Goal: Find contact information: Find contact information

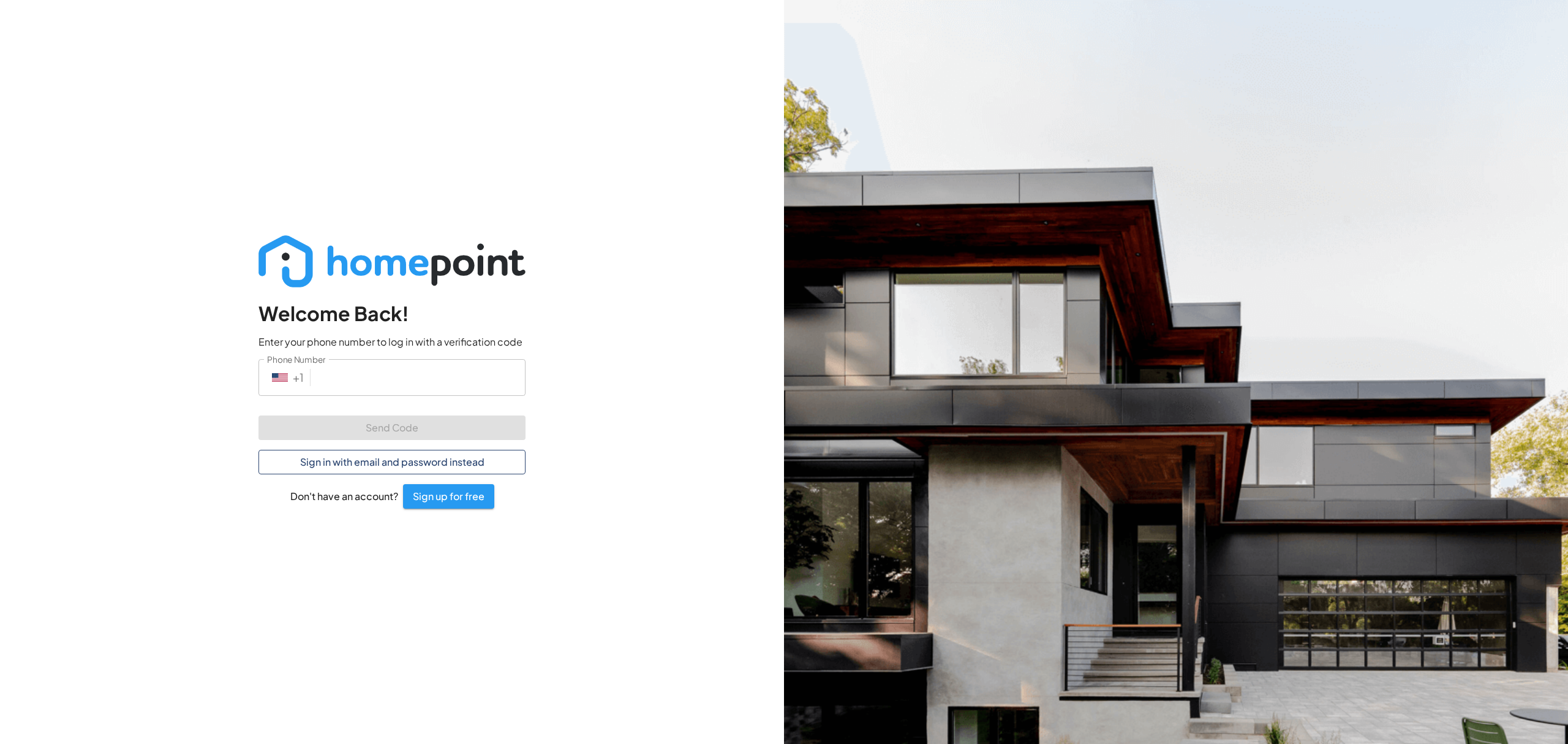
click at [316, 462] on button "Sign in with email and password instead" at bounding box center [392, 462] width 267 height 24
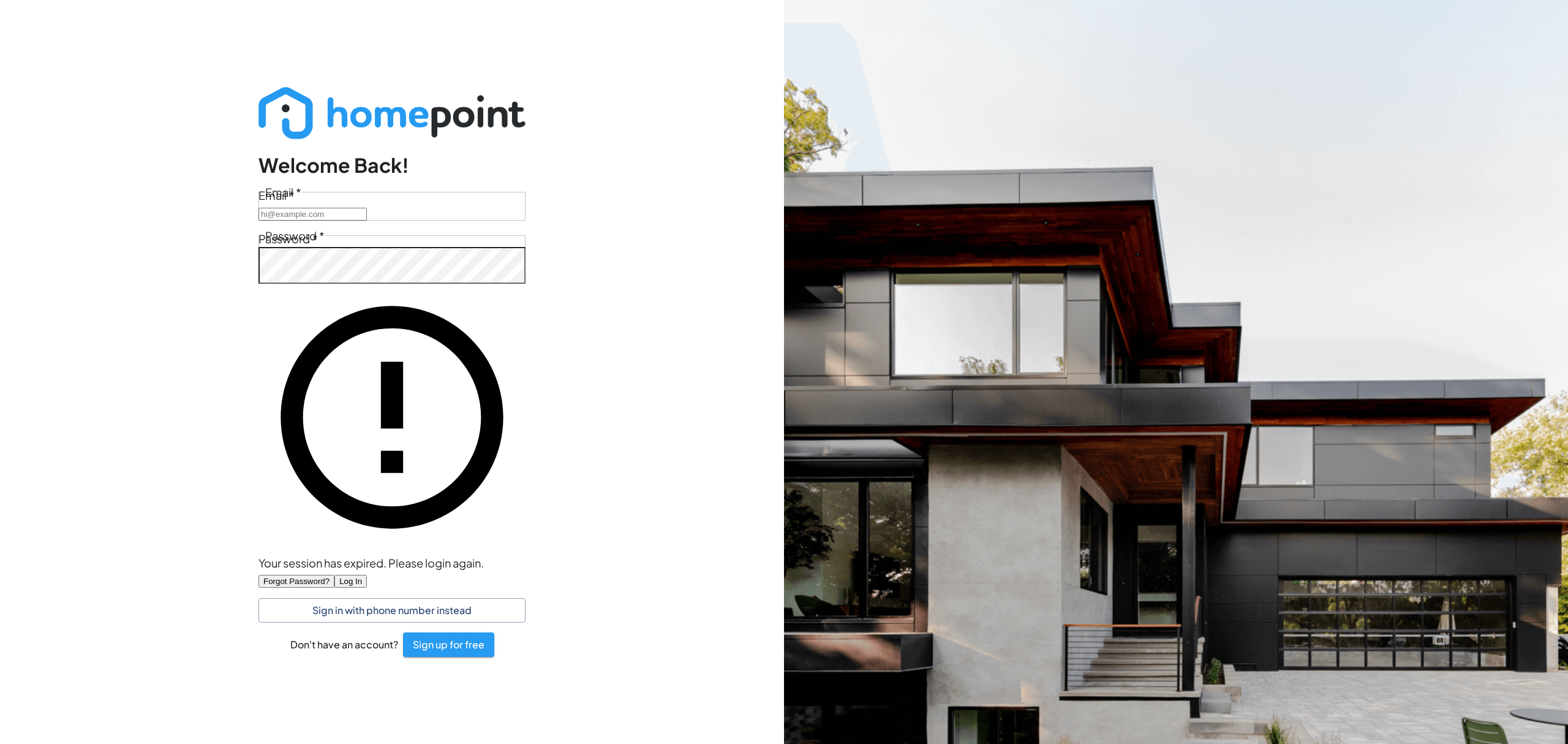
type input "caroline@homepoint.co"
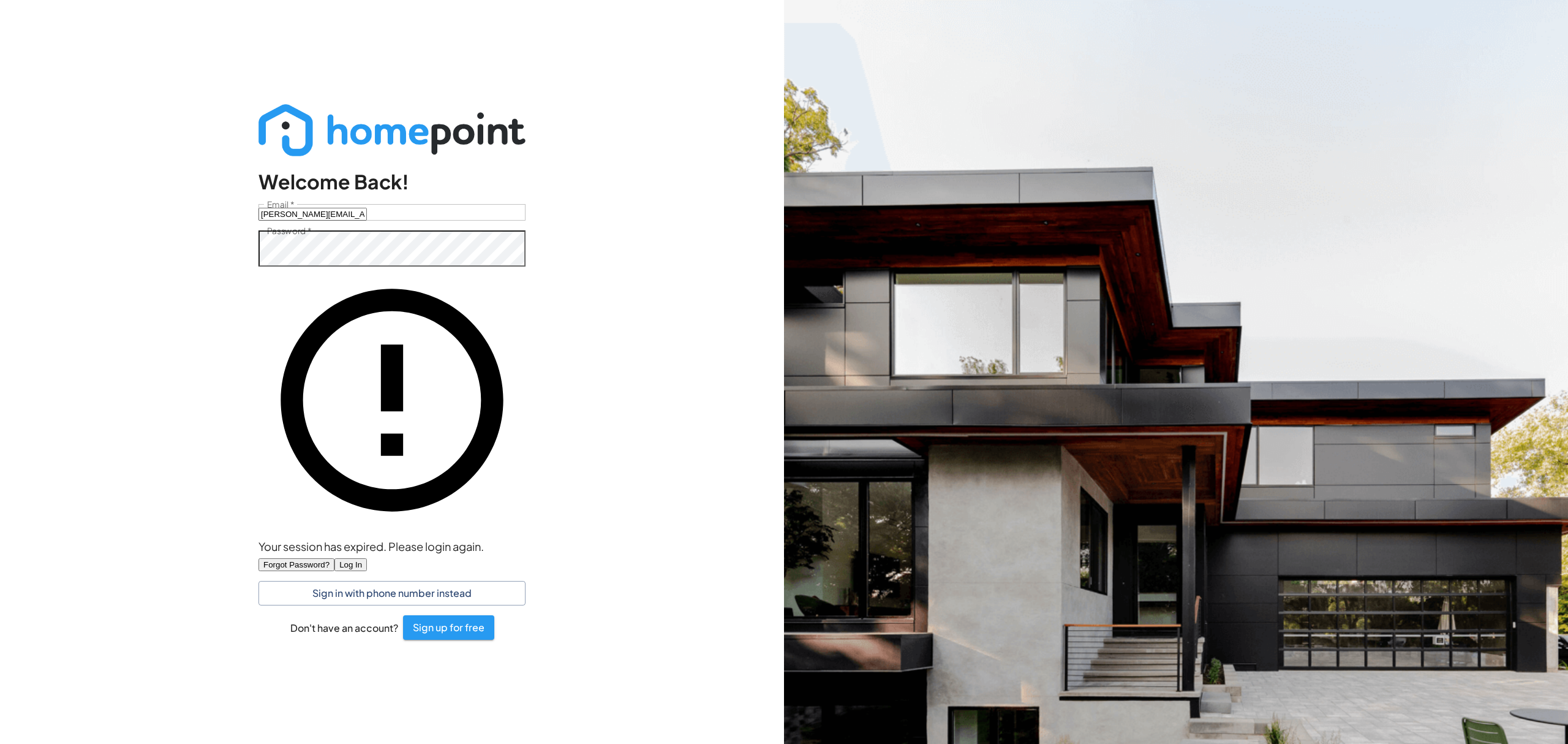
click at [338, 221] on input "caroline@homepoint.co" at bounding box center [313, 214] width 109 height 13
click at [571, 520] on div "Welcome Back! Email   * caroline@homepoint.co Email   * Password   * Password  …" at bounding box center [391, 372] width 784 height 744
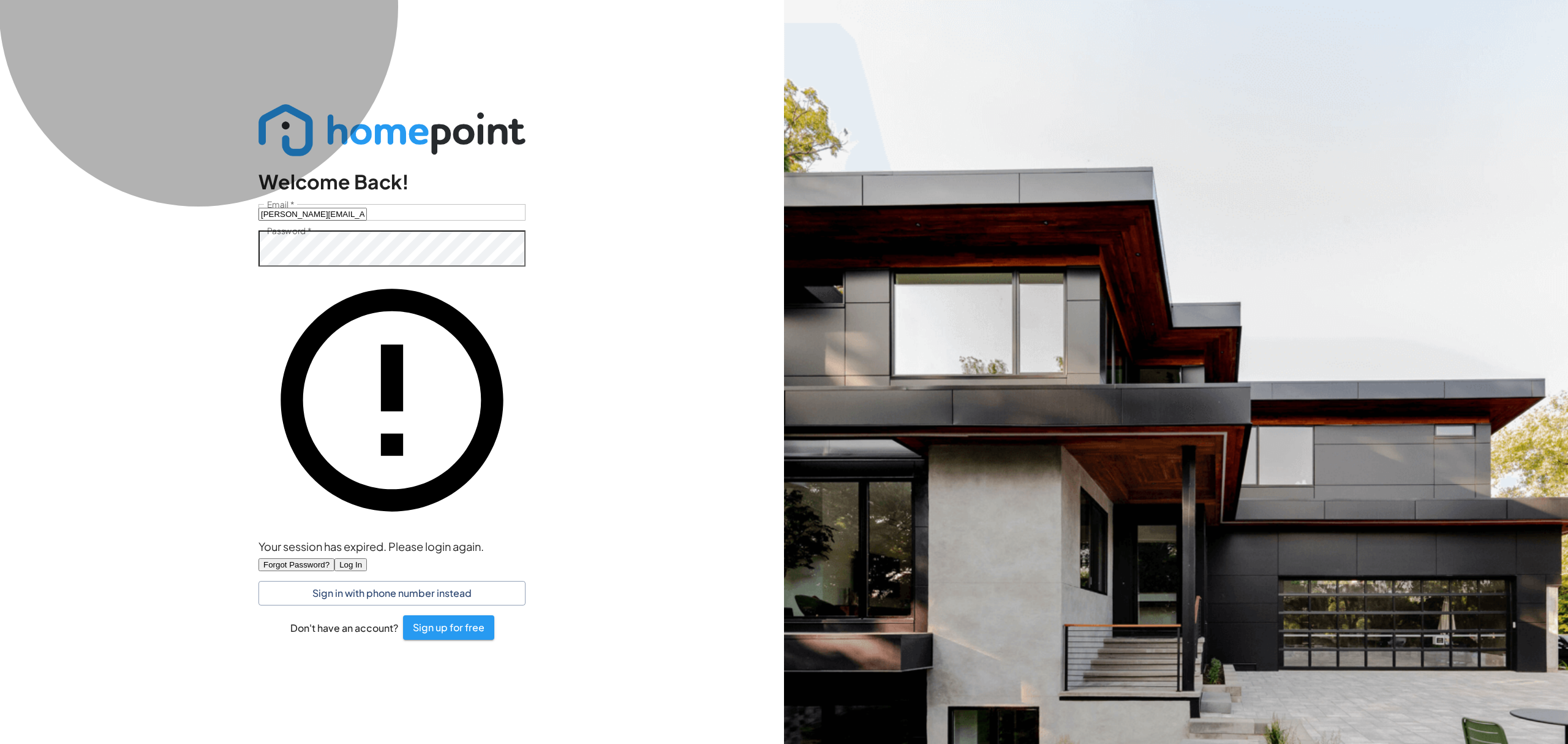
click at [367, 559] on button "Log In" at bounding box center [350, 565] width 33 height 13
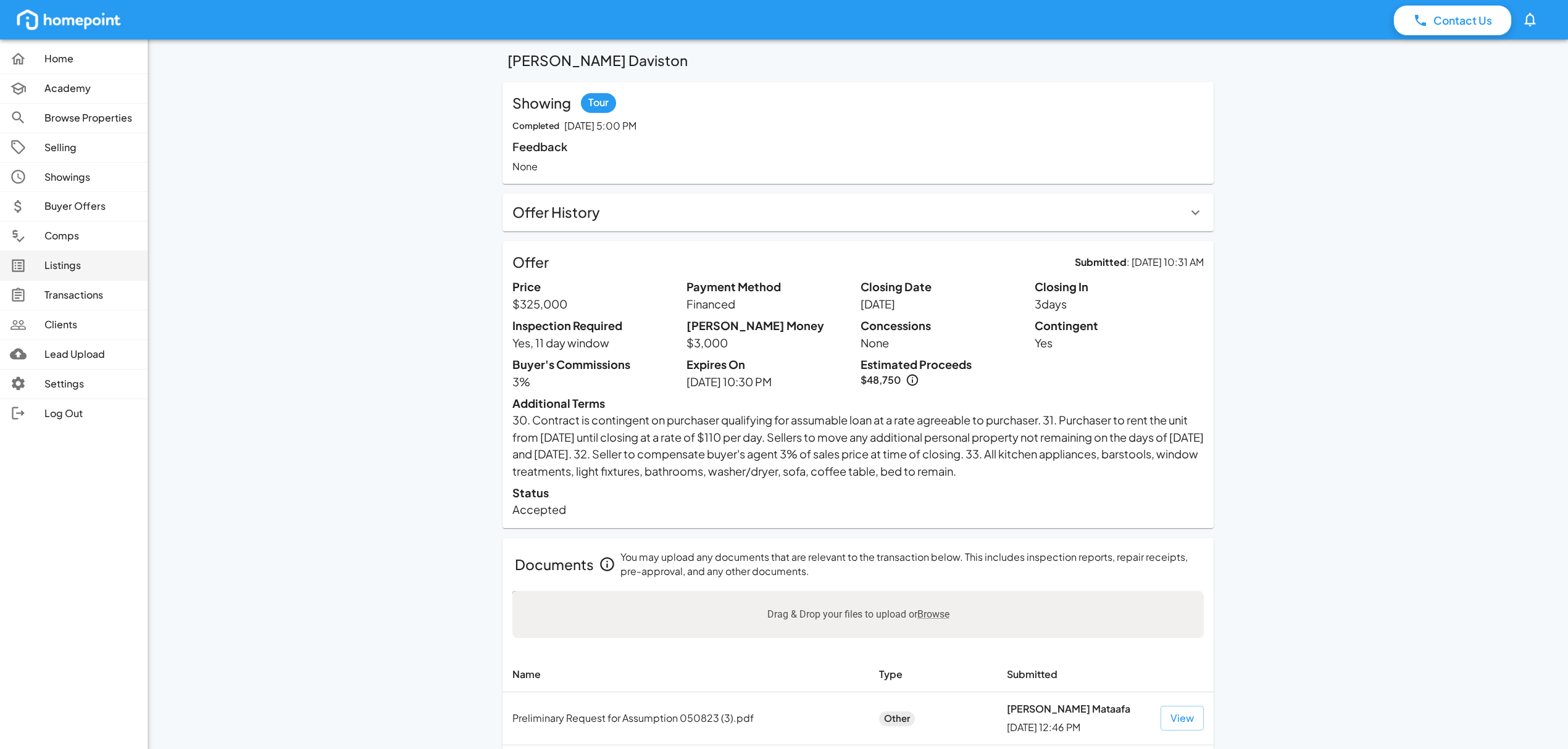
click at [82, 268] on p "Listings" at bounding box center [91, 265] width 93 height 14
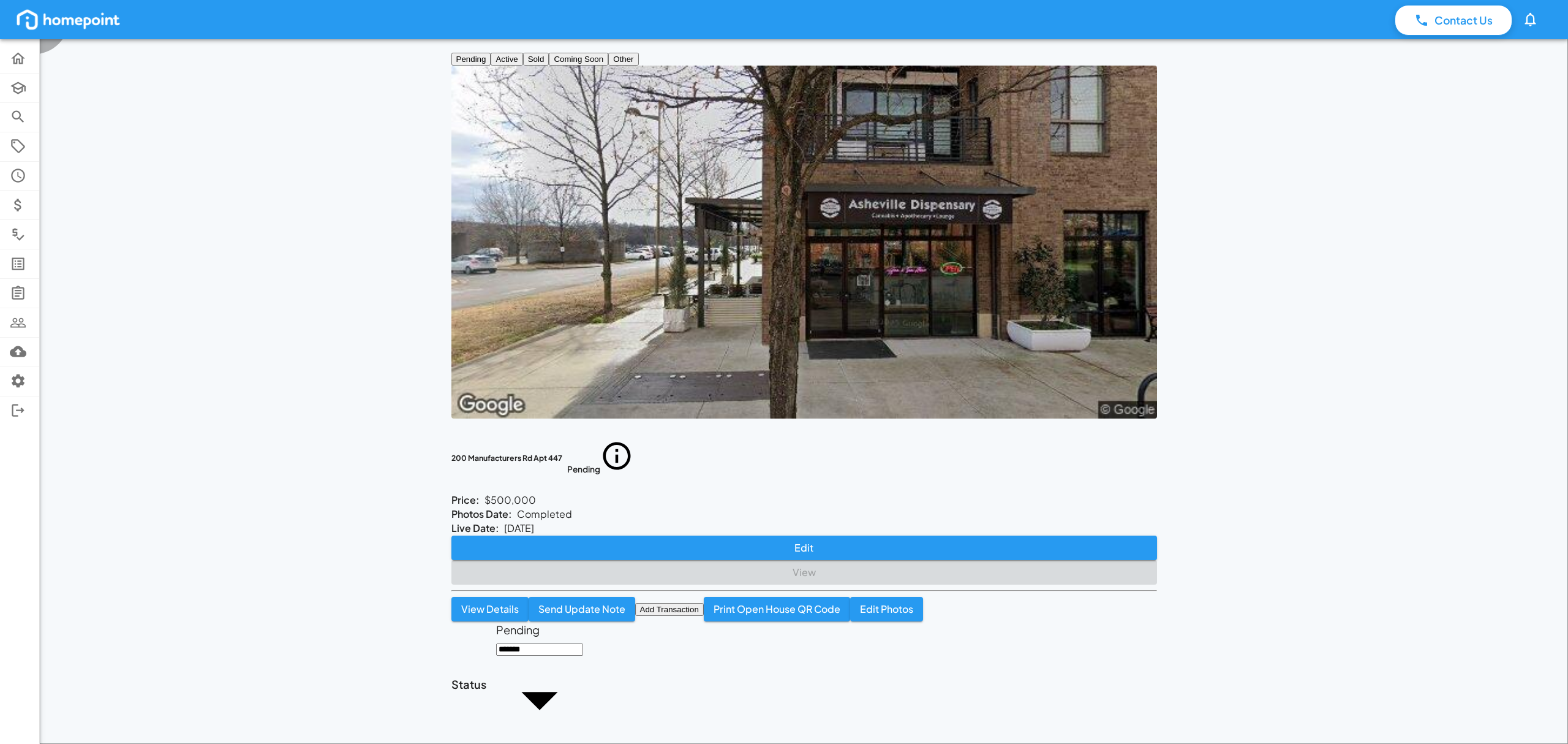
click at [522, 66] on button "Active" at bounding box center [506, 59] width 32 height 13
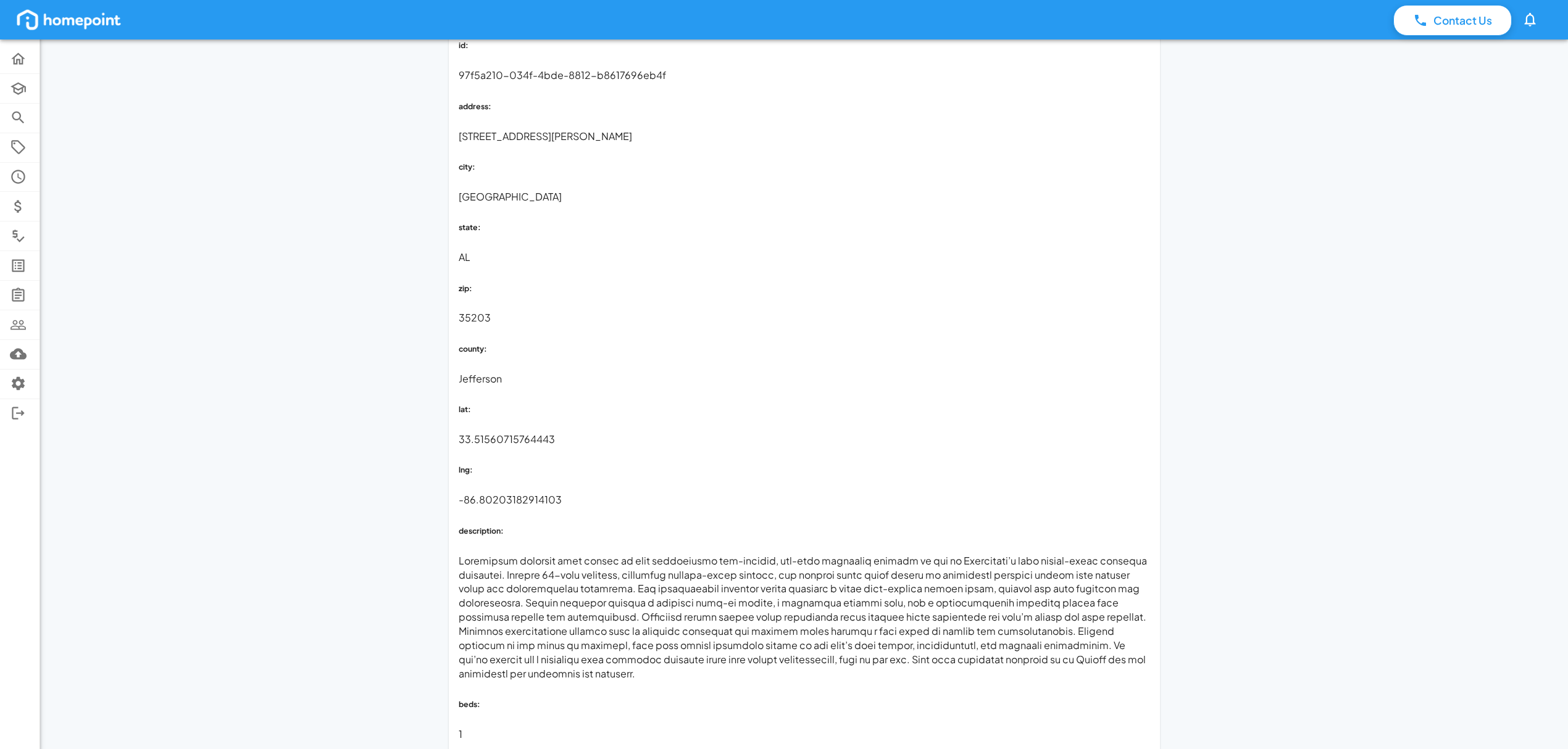
scroll to position [1234, 0]
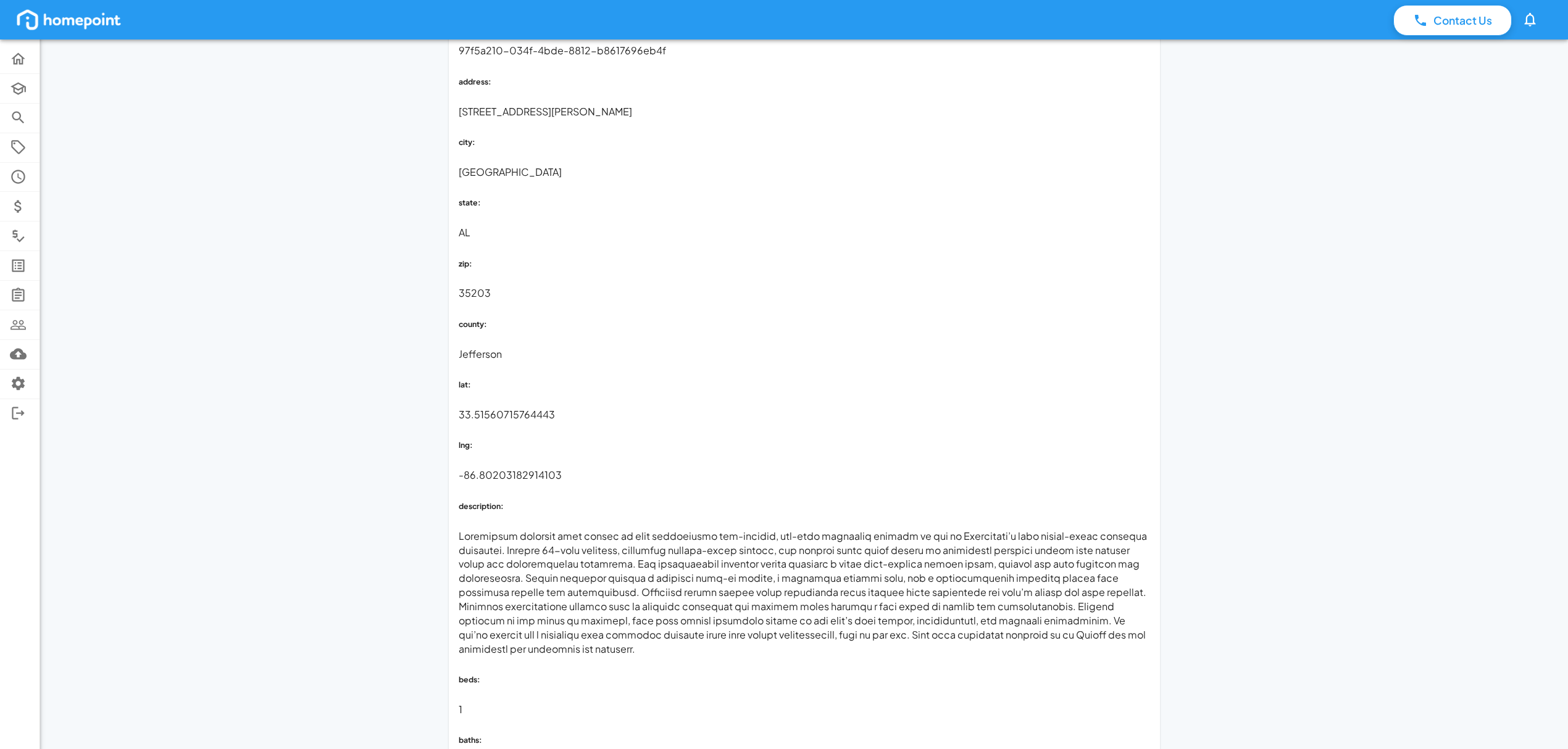
drag, startPoint x: 1042, startPoint y: 550, endPoint x: 1164, endPoint y: 551, distance: 122.0
drag, startPoint x: 1137, startPoint y: 541, endPoint x: 1051, endPoint y: 550, distance: 86.5
drag, startPoint x: 1044, startPoint y: 549, endPoint x: 1148, endPoint y: 544, distance: 104.1
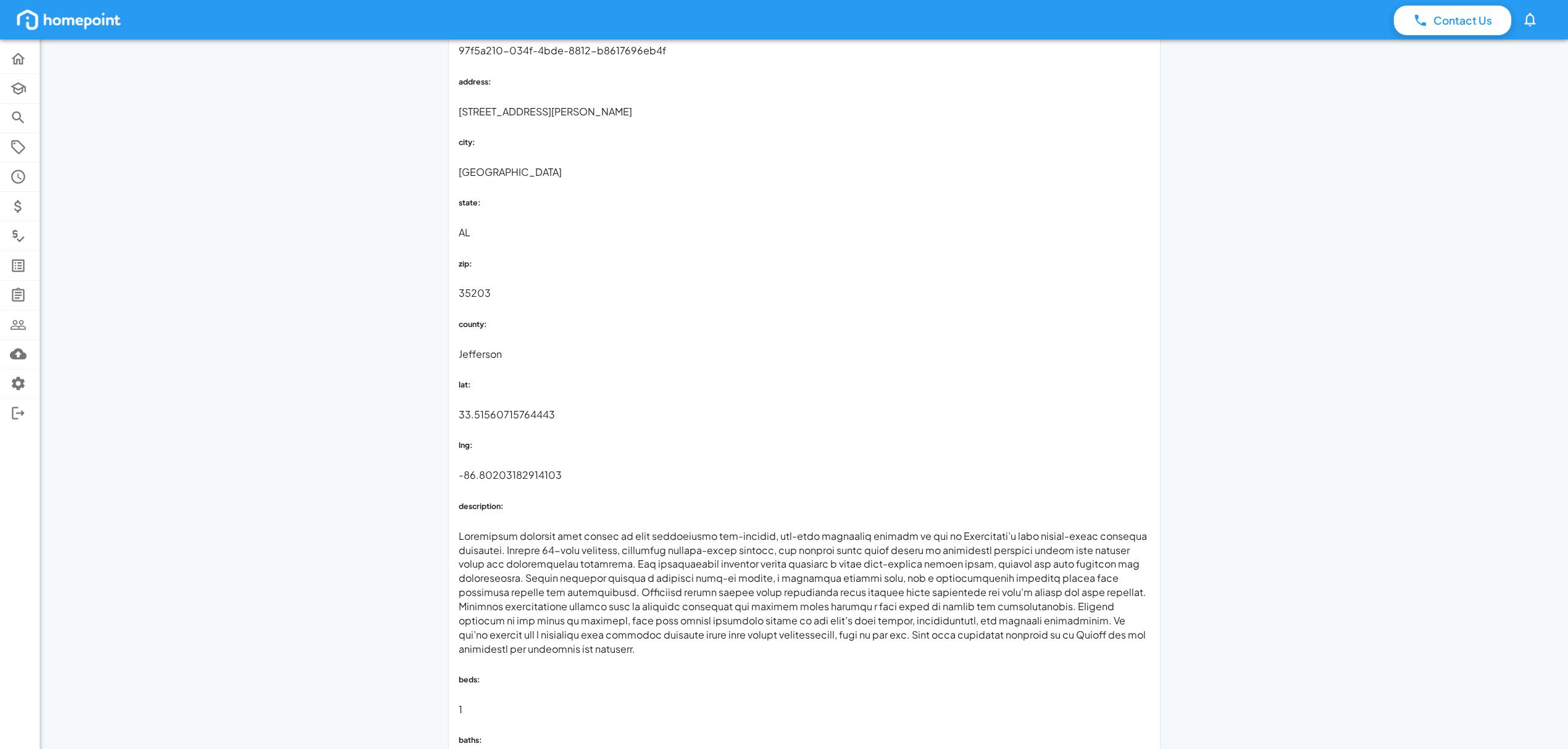
copy p "mataafaabigail@gmail"
